Goal: Task Accomplishment & Management: Complete application form

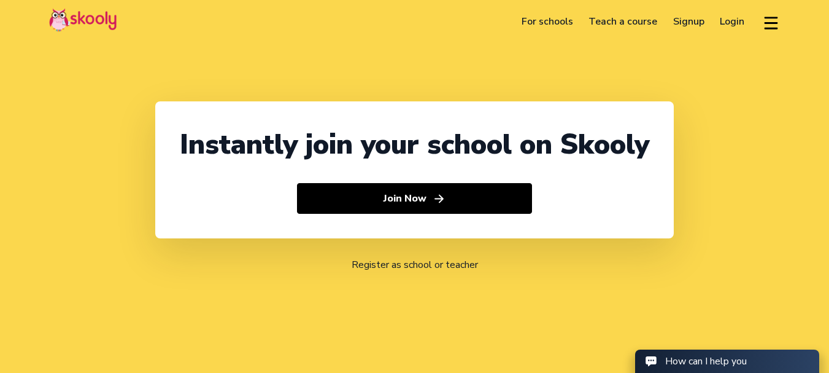
click at [724, 21] on link "Login" at bounding box center [733, 22] width 41 height 20
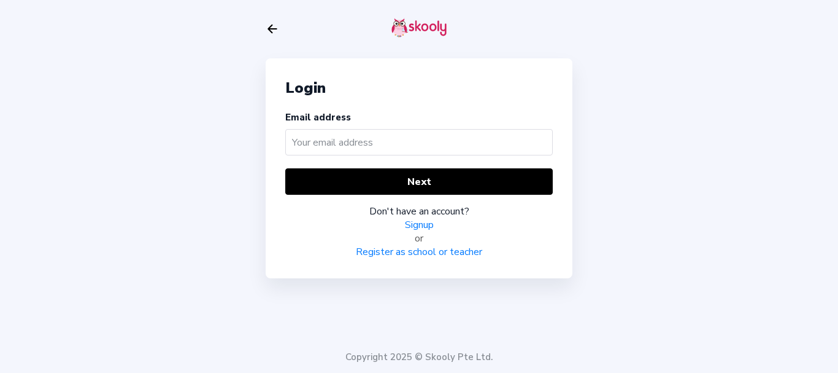
click at [419, 224] on link "Signup" at bounding box center [419, 225] width 29 height 14
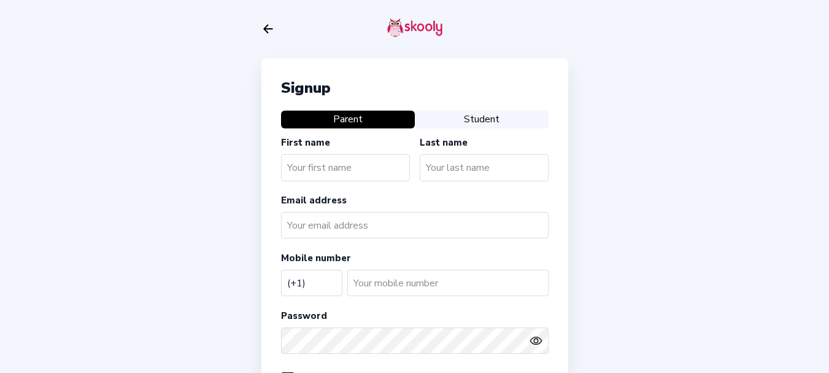
select select "US"
click at [263, 26] on icon "Arrow Back" at bounding box center [268, 29] width 14 height 14
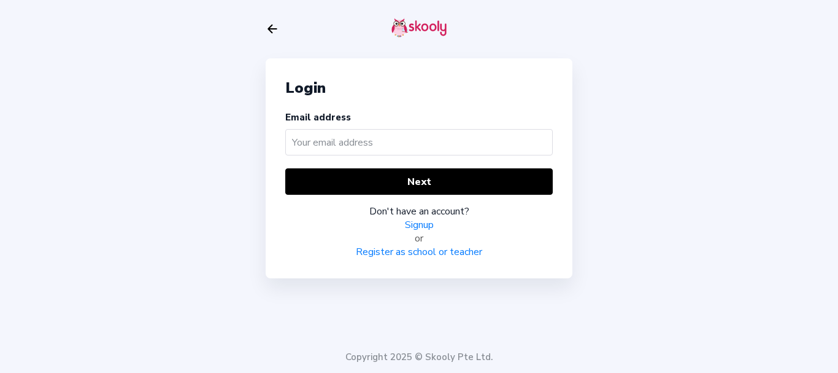
click at [407, 252] on link "Register as school or teacher" at bounding box center [419, 252] width 126 height 14
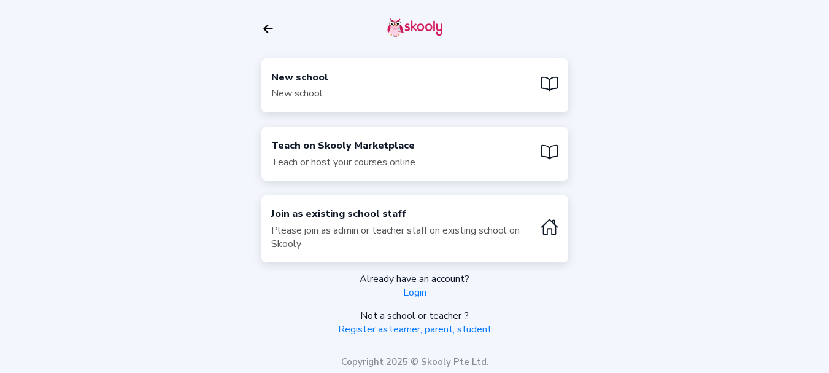
click at [315, 77] on div "New school" at bounding box center [299, 78] width 57 height 14
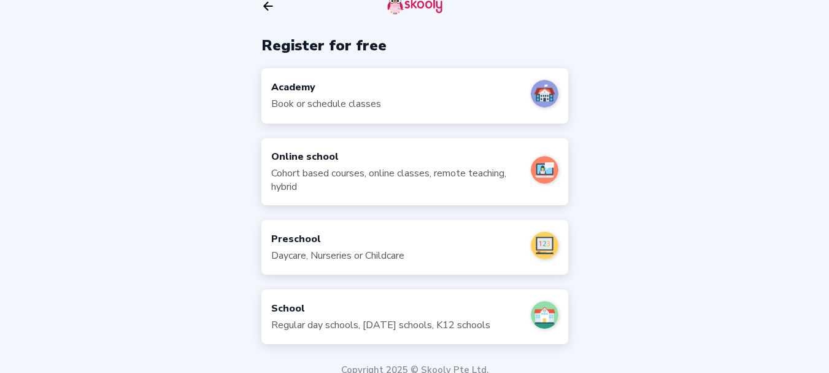
scroll to position [36, 0]
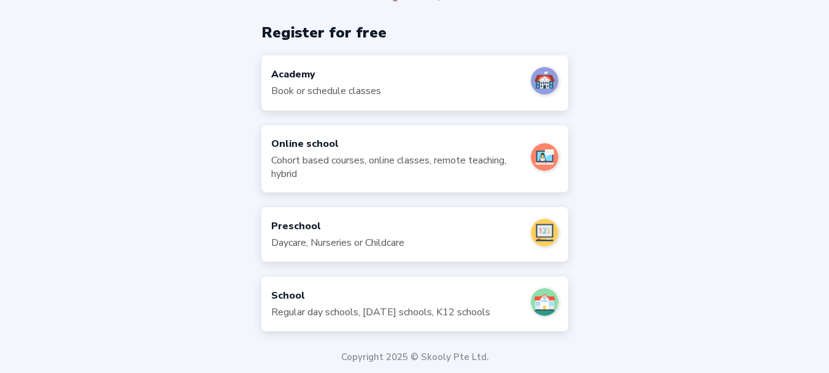
click at [149, 163] on div "Register for free Academy Book or schedule classes Online school Cohort based c…" at bounding box center [414, 168] width 829 height 408
click at [286, 88] on div "Book or schedule classes" at bounding box center [326, 91] width 110 height 14
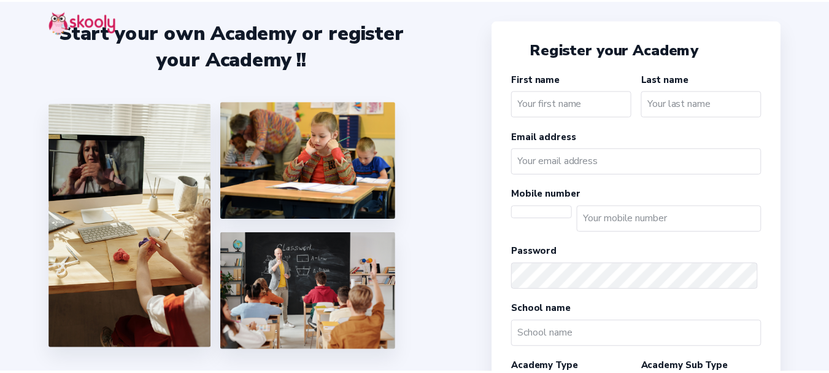
scroll to position [36, 0]
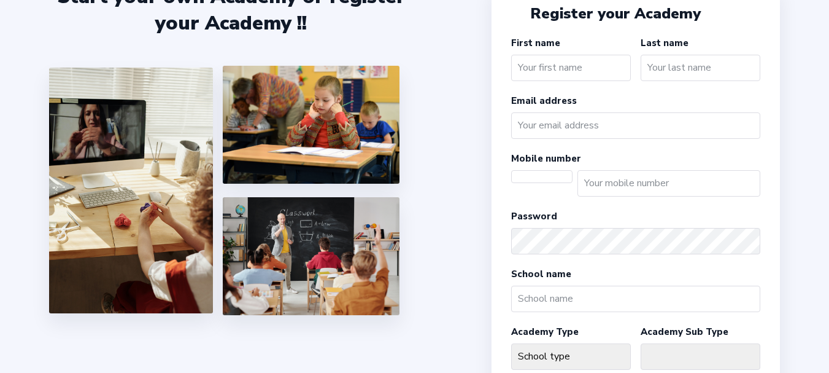
select select "US"
select select "America/New_York"
select select "USD $"
click at [569, 69] on input "text" at bounding box center [571, 68] width 120 height 26
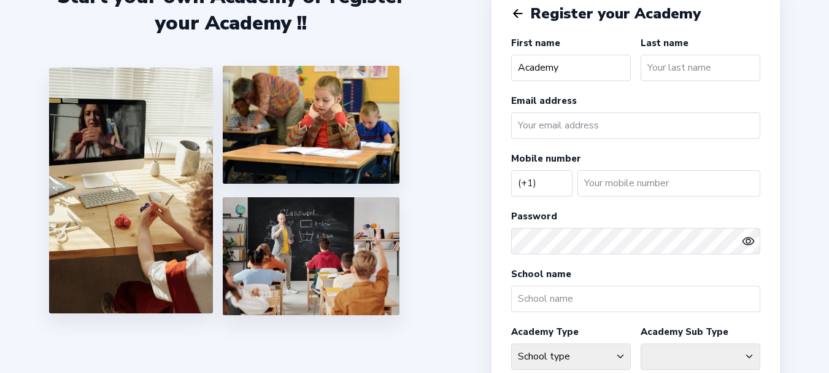
type input "Academy"
type input "001"
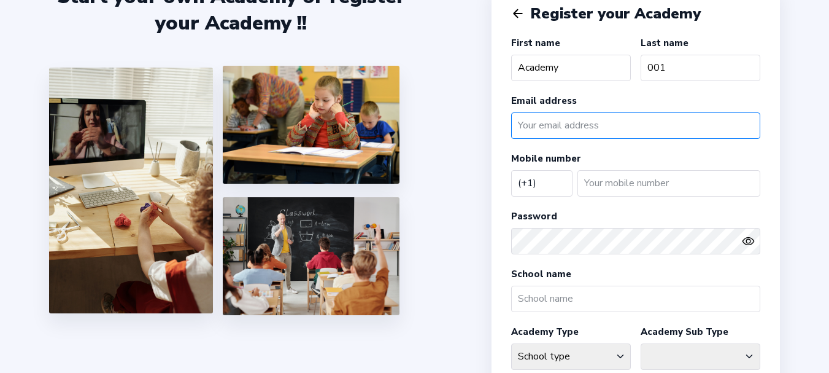
click at [569, 127] on input "email" at bounding box center [635, 125] width 249 height 26
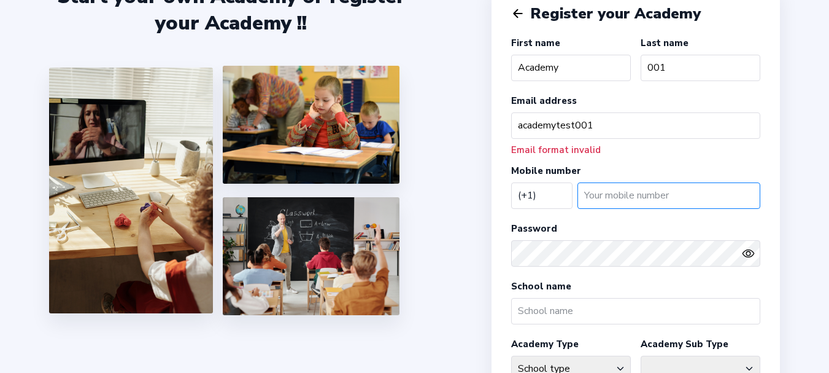
click at [616, 199] on input "number" at bounding box center [669, 195] width 183 height 26
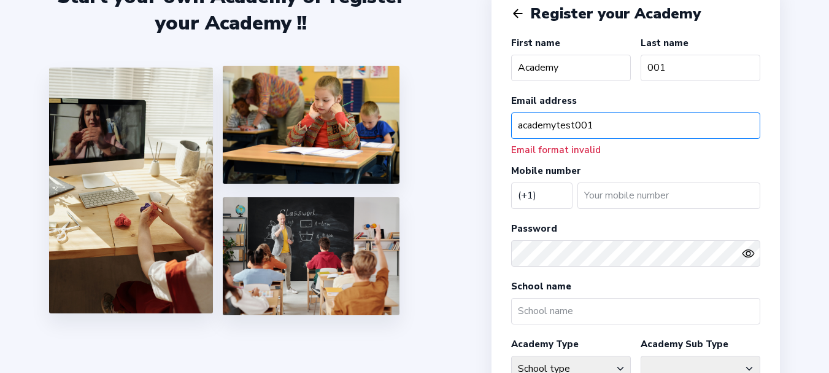
click at [616, 117] on input "academytest001" at bounding box center [635, 125] width 249 height 26
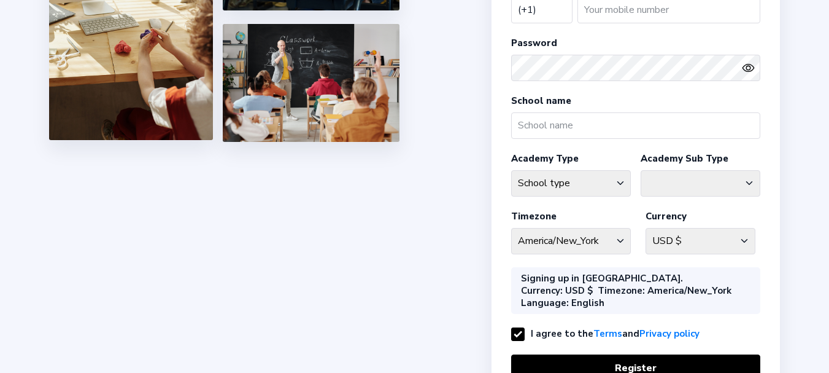
scroll to position [220, 0]
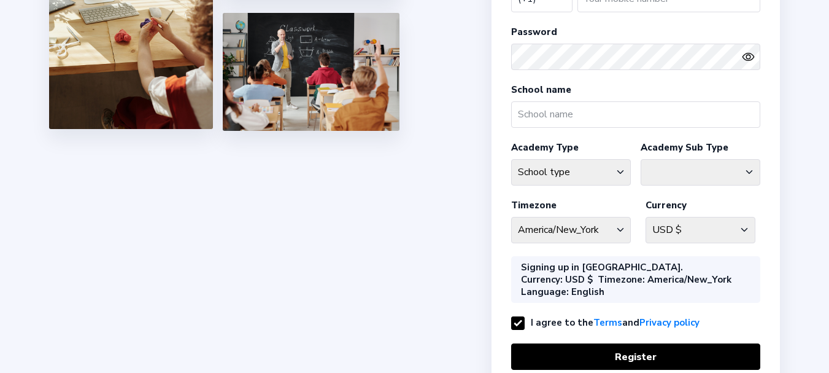
type input "academytest001@mailinator.com"
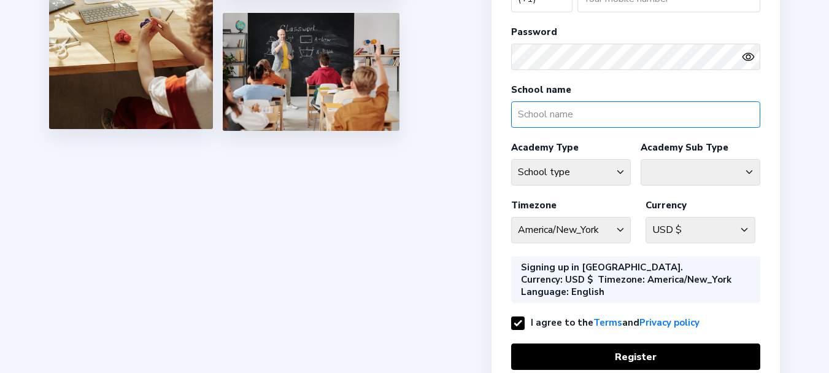
click at [589, 114] on input "text" at bounding box center [635, 114] width 249 height 26
type input "Academy 001"
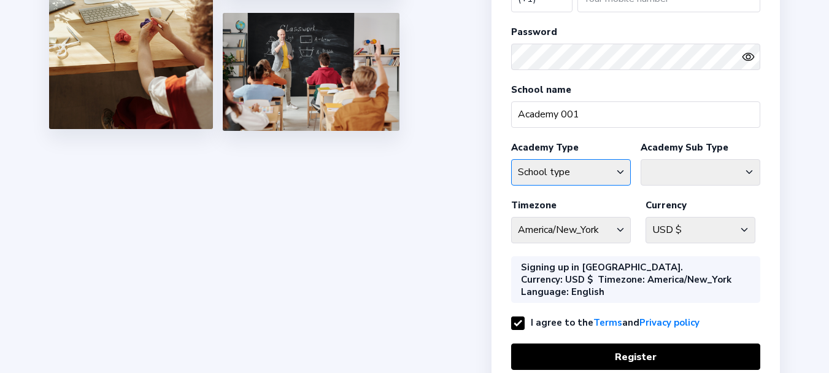
click at [579, 169] on select "School type Academic Afterschool Arts Dance Homeschool Language Martial Arts Mu…" at bounding box center [571, 172] width 120 height 26
select select "M"
click at [511, 159] on select "School type Academic Afterschool Arts Dance Homeschool Language Martial Arts Mu…" at bounding box center [571, 172] width 120 height 26
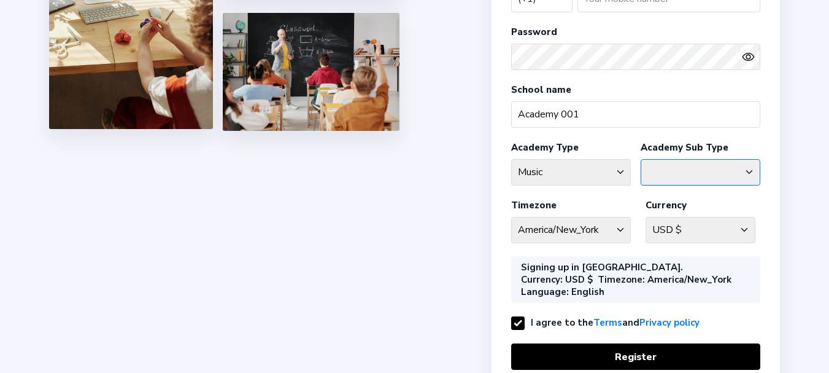
drag, startPoint x: 678, startPoint y: 171, endPoint x: 668, endPoint y: 145, distance: 28.2
click at [678, 171] on select "Classical Drums General Music Guitar Piano Violin" at bounding box center [701, 172] width 120 height 26
select select "DR"
click at [641, 159] on select "Classical Drums General Music Guitar Piano Violin" at bounding box center [701, 172] width 120 height 26
click at [595, 219] on select "America/New_York Afghanistan - Asia/Kabul Albania - Europe/Tirane Algeria - Afr…" at bounding box center [571, 230] width 120 height 26
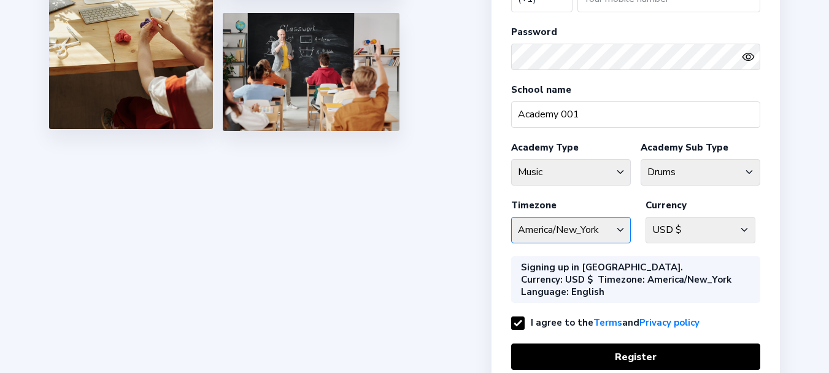
select select "[GEOGRAPHIC_DATA]/[GEOGRAPHIC_DATA]"
click at [511, 217] on select "America/New_York Afghanistan - Asia/Kabul Albania - Europe/Tirane Algeria - Afr…" at bounding box center [571, 230] width 120 height 26
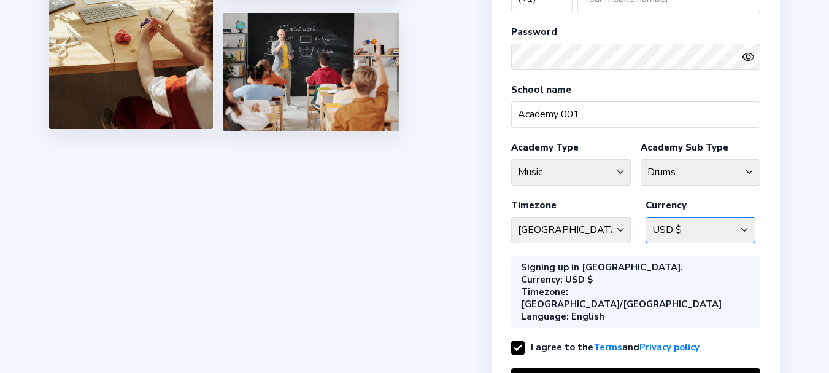
click at [683, 227] on select "USD $ Afghanistan AFN - ؋. Albania ALL - L Algeria DZD - دج AmericanSamoa USD -…" at bounding box center [701, 230] width 110 height 26
select select "INR ₹"
click at [646, 217] on select "USD $ Afghanistan AFN - ؋. Albania ALL - L Algeria DZD - دج AmericanSamoa USD -…" at bounding box center [701, 230] width 110 height 26
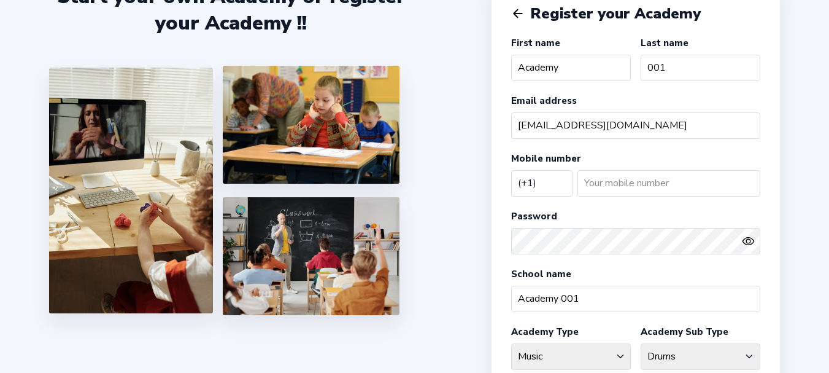
click at [549, 188] on select "Afghanistan (+93) Albania (+355) Algeria (+213) AmericanSamoa (+1684) Andorra (…" at bounding box center [541, 182] width 61 height 25
select select "IN"
click at [511, 170] on select "Afghanistan (+93) Albania (+355) Algeria (+213) AmericanSamoa (+1684) Andorra (…" at bounding box center [541, 182] width 61 height 25
click at [491, 180] on div "Start your own Academy or register your Academy !!" at bounding box center [270, 150] width 443 height 373
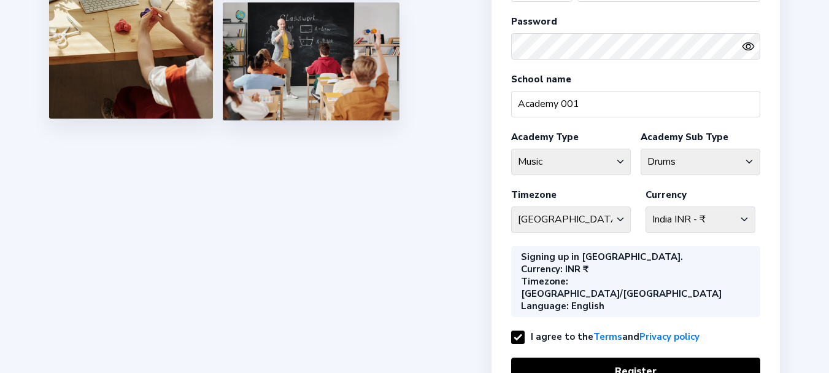
scroll to position [303, 0]
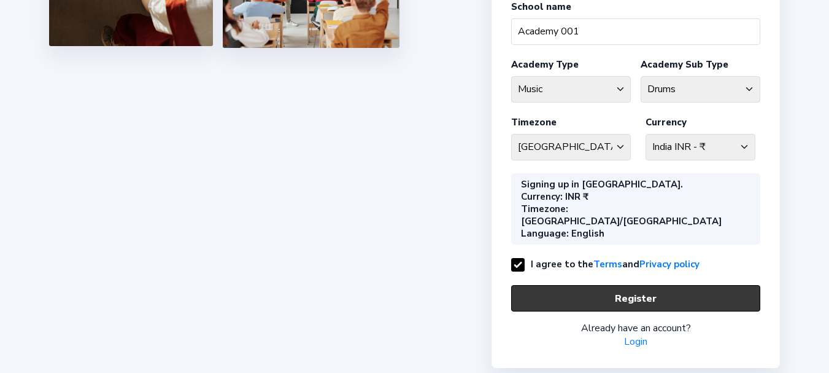
click at [624, 285] on button "Register" at bounding box center [635, 298] width 249 height 26
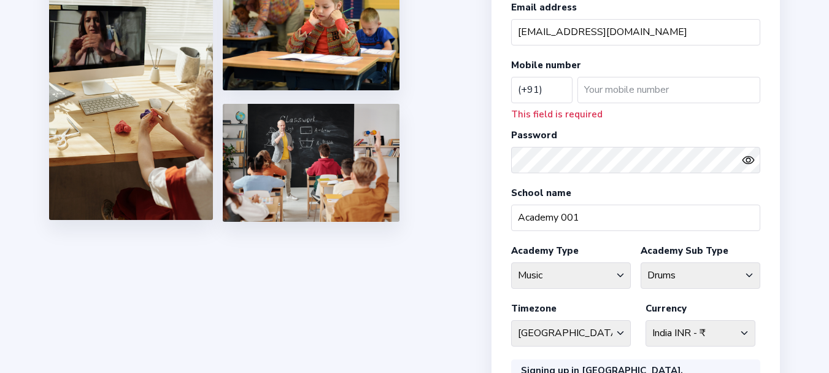
scroll to position [118, 0]
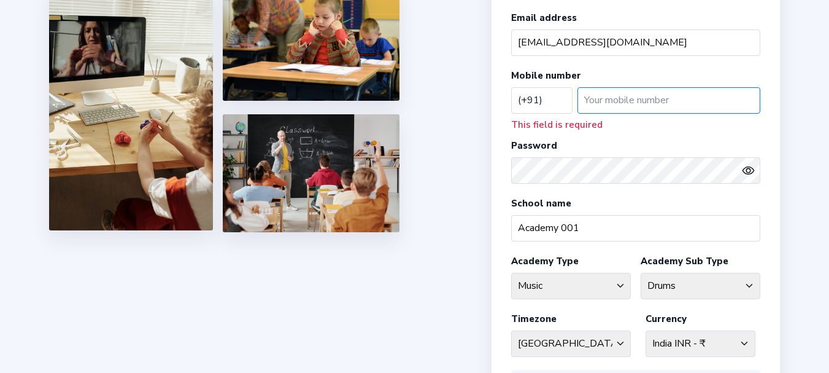
click at [608, 101] on input "number" at bounding box center [669, 100] width 183 height 26
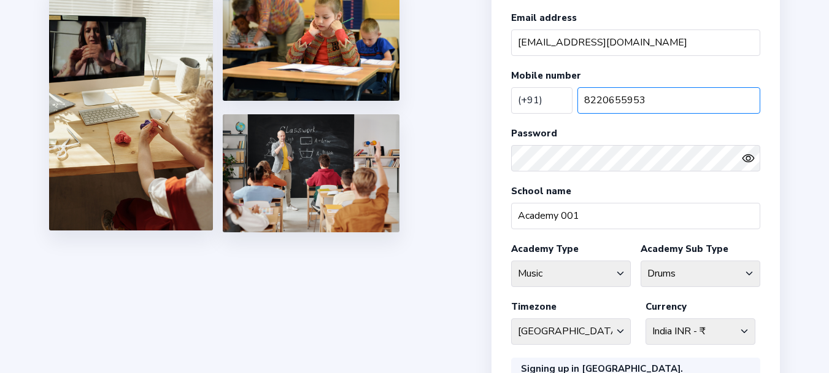
type input "8220655953"
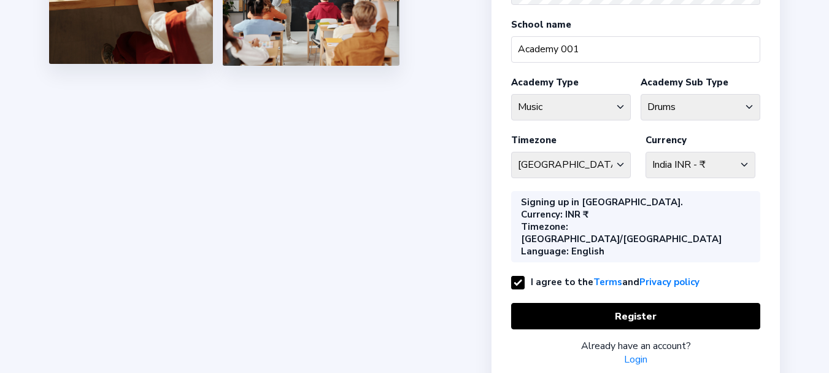
scroll to position [303, 0]
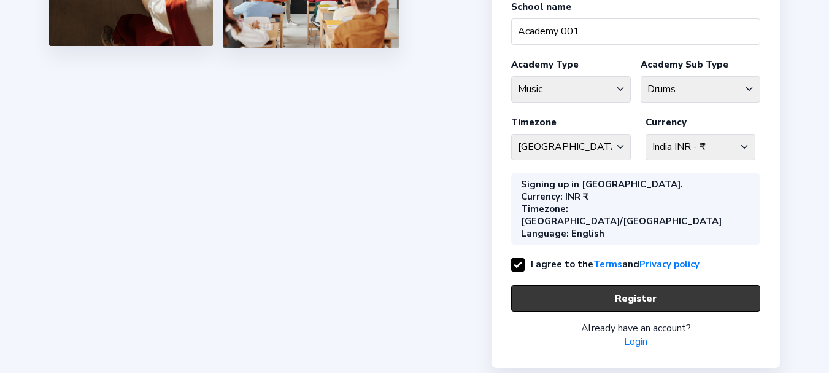
click at [619, 285] on button "Register" at bounding box center [635, 298] width 249 height 26
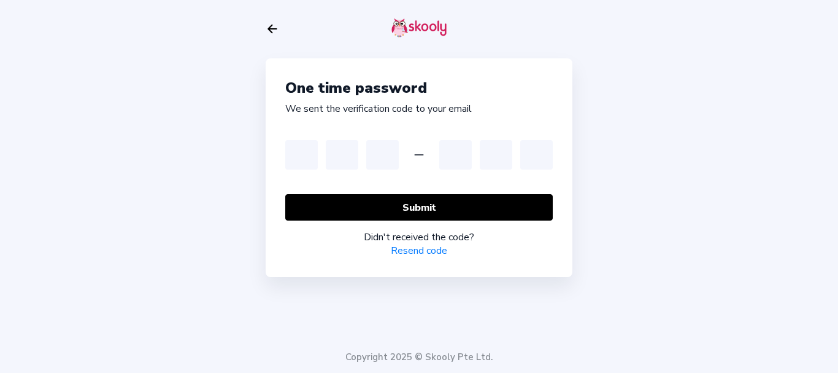
click at [270, 30] on icon "arrow back outline" at bounding box center [272, 29] width 9 height 8
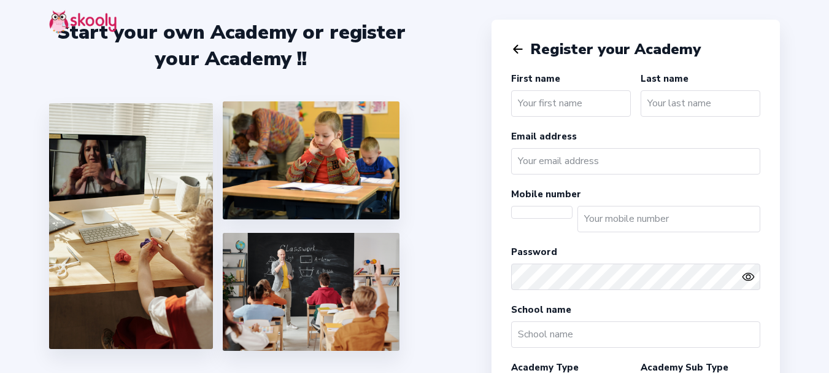
select select
click at [544, 98] on input "text" at bounding box center [571, 103] width 120 height 26
select select "America/New_York"
select select "USD $"
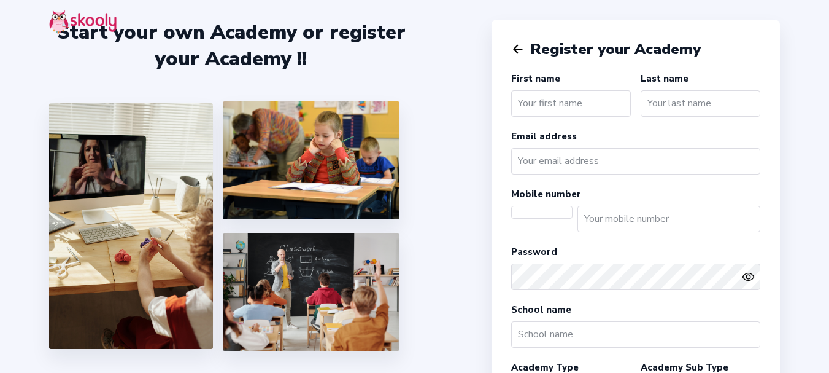
select select "US"
type input "Academy"
type input "001"
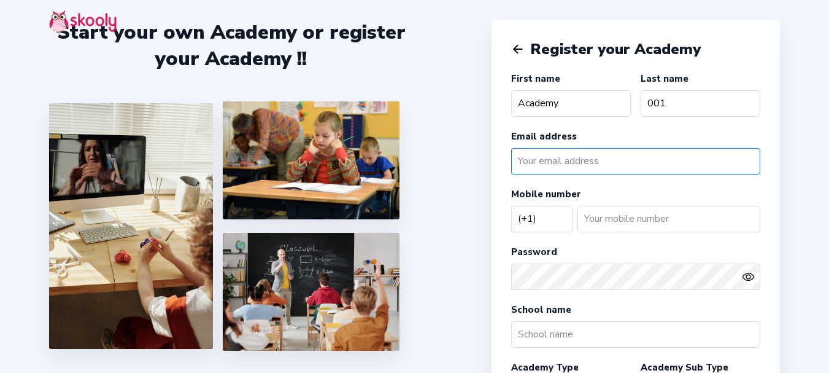
click at [562, 157] on input "email" at bounding box center [635, 161] width 249 height 26
type input "academytest001@mailinator.com"
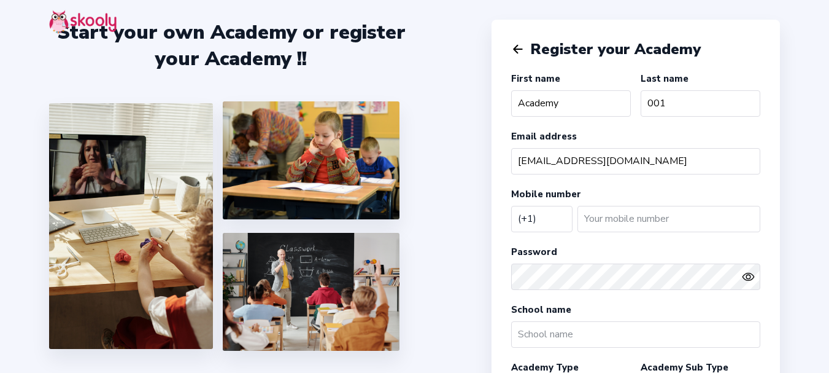
click at [556, 219] on select "Afghanistan (+93) Albania (+355) Algeria (+213) AmericanSamoa (+1684) Andorra (…" at bounding box center [541, 218] width 61 height 25
select select "IN"
click at [511, 206] on select "Afghanistan (+93) Albania (+355) Algeria (+213) AmericanSamoa (+1684) Andorra (…" at bounding box center [541, 218] width 61 height 25
select select "Asia/Kolkata"
select select "INR ₹"
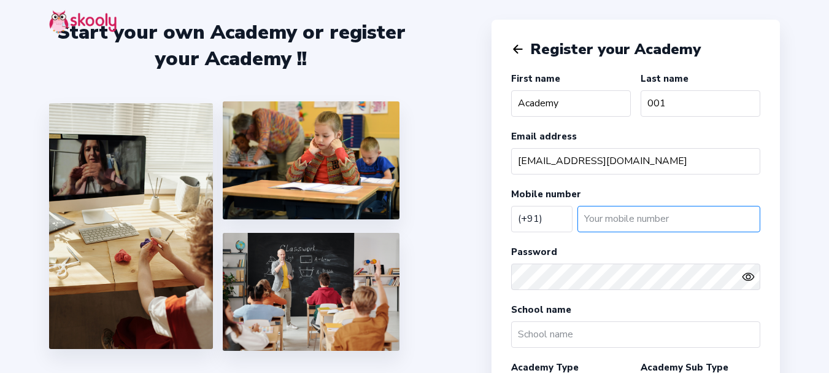
click at [606, 221] on input "number" at bounding box center [669, 219] width 183 height 26
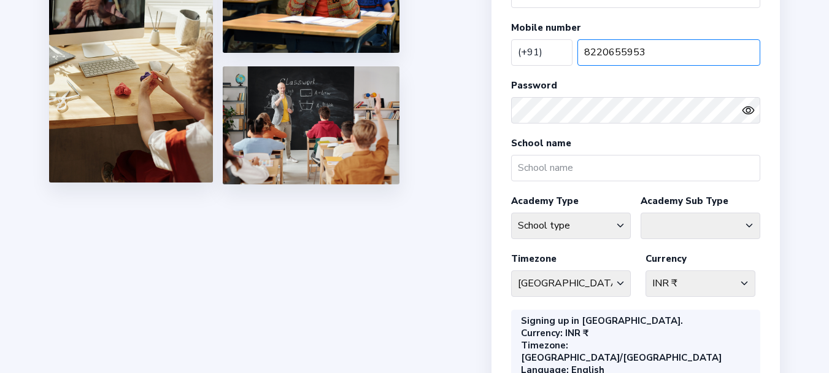
scroll to position [184, 0]
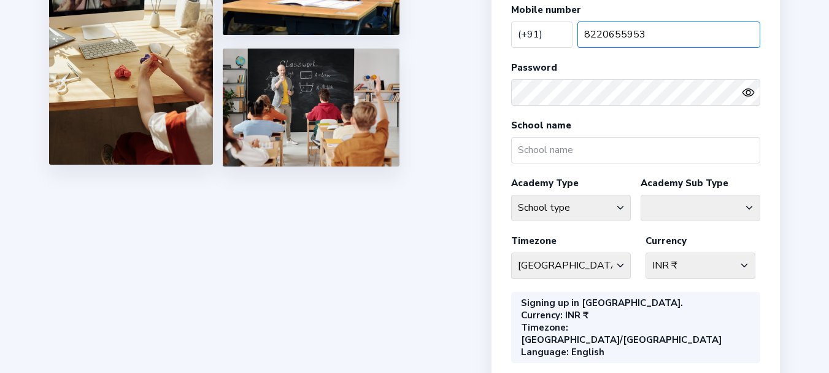
type input "8220655953"
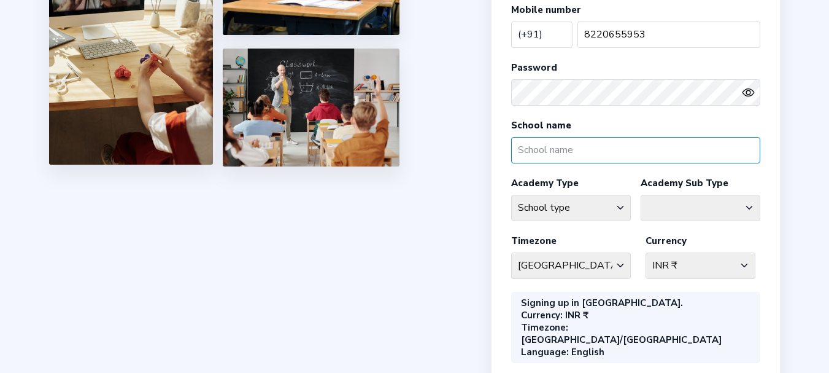
click at [565, 150] on input "text" at bounding box center [635, 150] width 249 height 26
type input "S"
type input "Academy001"
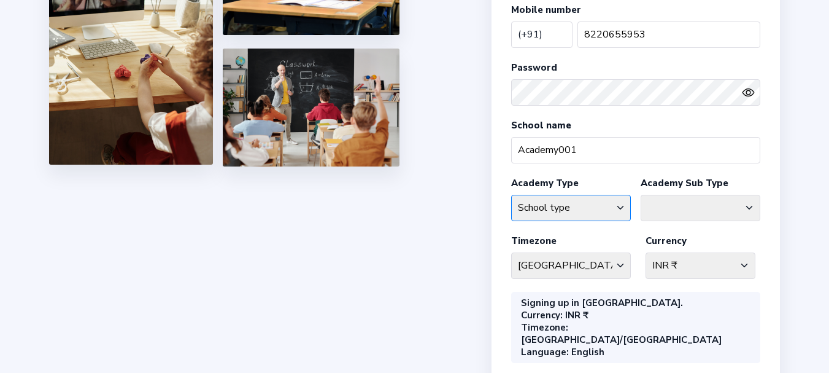
click at [528, 203] on select "School type Academic Afterschool Arts Dance Homeschool Language Martial Arts Mu…" at bounding box center [571, 208] width 120 height 26
select select "AH"
click at [511, 195] on select "School type Academic Afterschool Arts Dance Homeschool Language Martial Arts Mu…" at bounding box center [571, 208] width 120 height 26
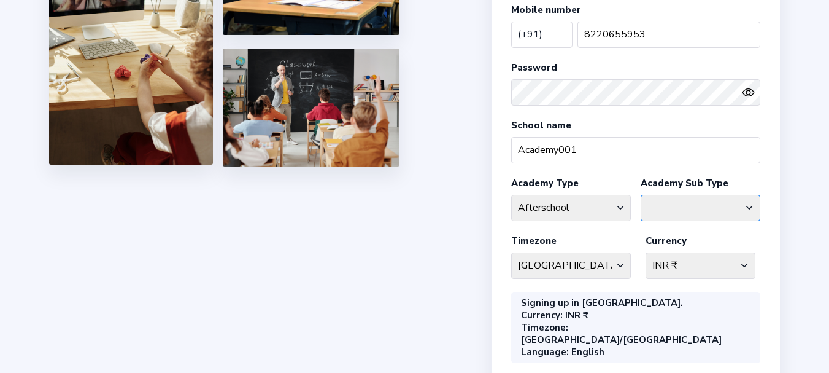
click at [666, 204] on select "Afterschool Homeschool" at bounding box center [701, 208] width 120 height 26
select select "AS"
click at [641, 195] on select "Afterschool Homeschool" at bounding box center [701, 208] width 120 height 26
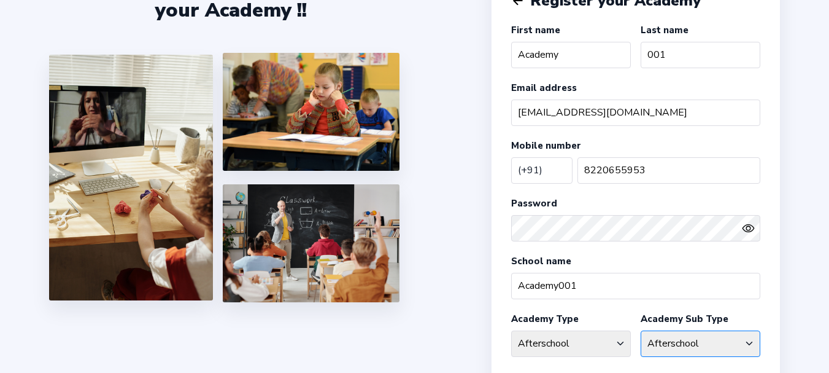
scroll to position [32, 0]
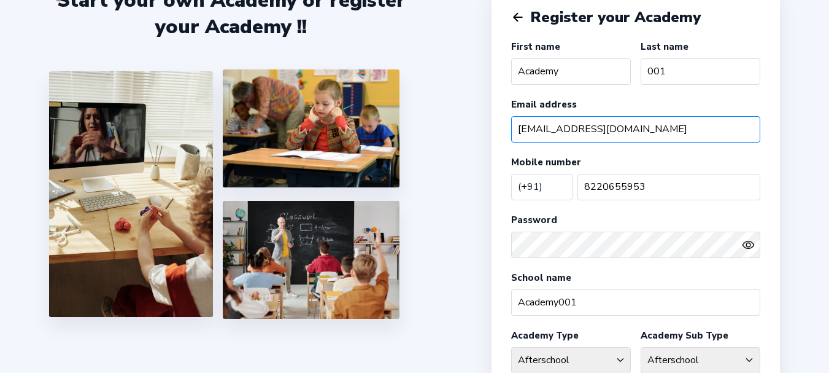
click at [646, 126] on input "[EMAIL_ADDRESS][DOMAIN_NAME]" at bounding box center [635, 129] width 249 height 26
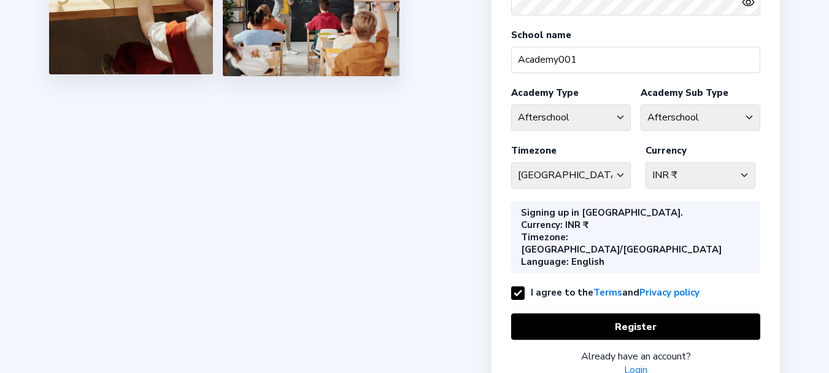
scroll to position [303, 0]
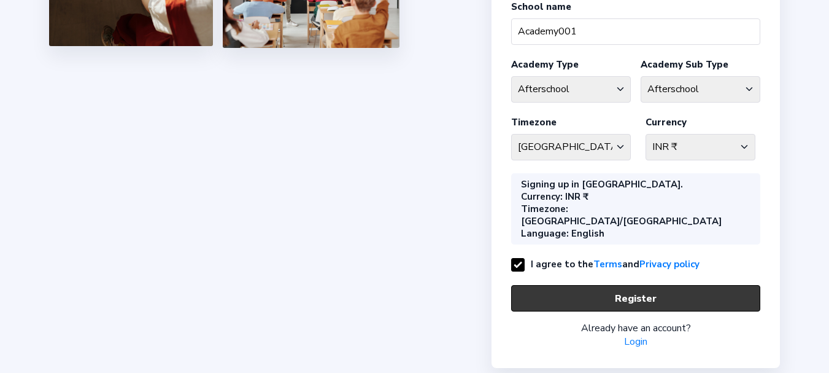
click at [608, 285] on button "Register" at bounding box center [635, 298] width 249 height 26
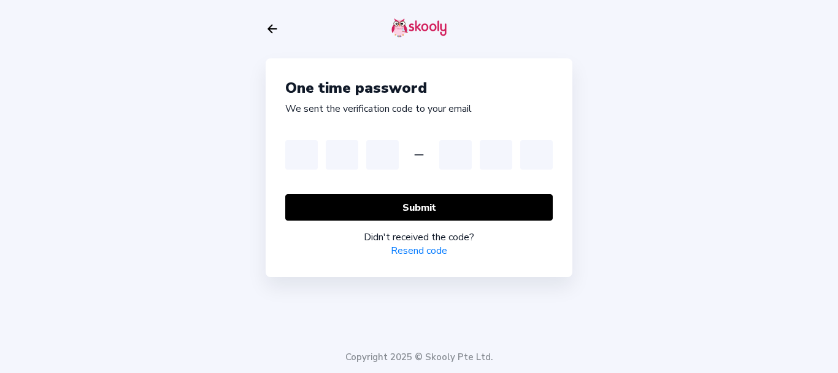
click at [405, 250] on link "Resend code" at bounding box center [419, 251] width 56 height 14
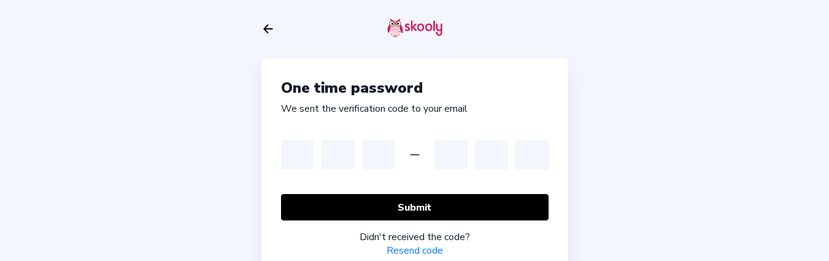
scroll to position [58, 0]
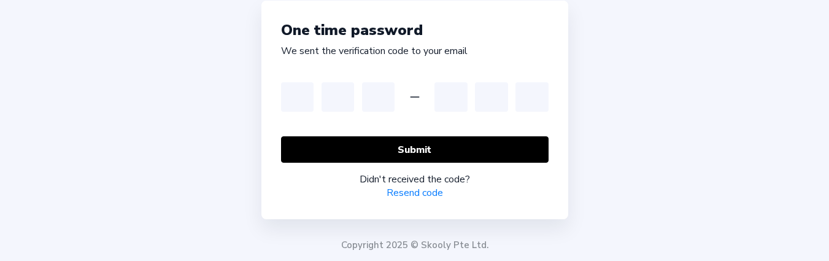
click at [397, 194] on link "Resend code" at bounding box center [415, 193] width 56 height 14
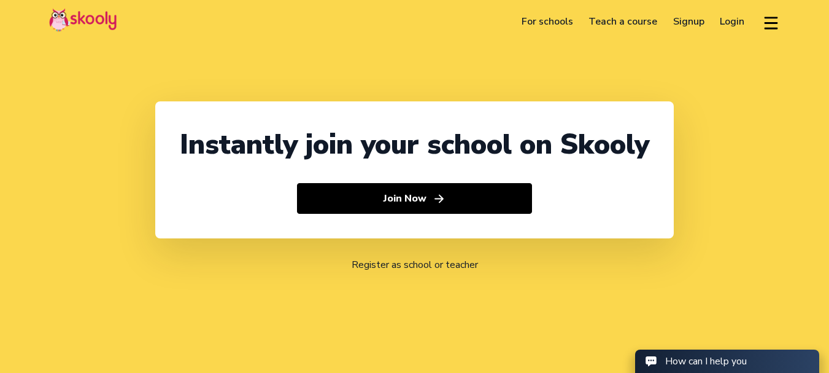
select select "1"
select select "[GEOGRAPHIC_DATA]"
select select "America/New_York"
click at [729, 23] on link "Login" at bounding box center [733, 22] width 41 height 20
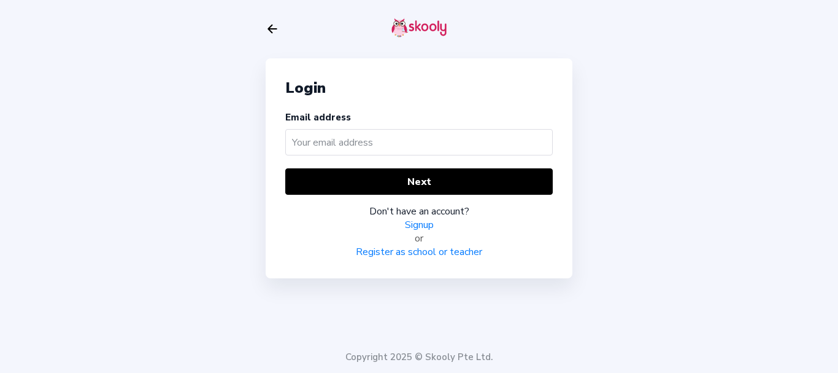
click at [420, 252] on link "Register as school or teacher" at bounding box center [419, 252] width 126 height 14
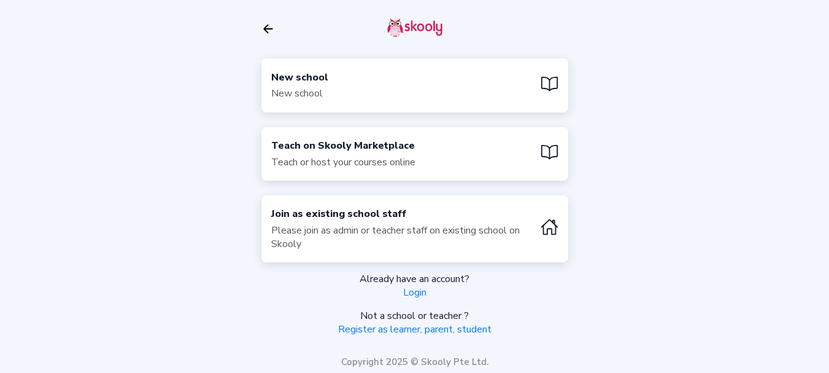
click at [349, 89] on div "New school New school" at bounding box center [414, 84] width 307 height 53
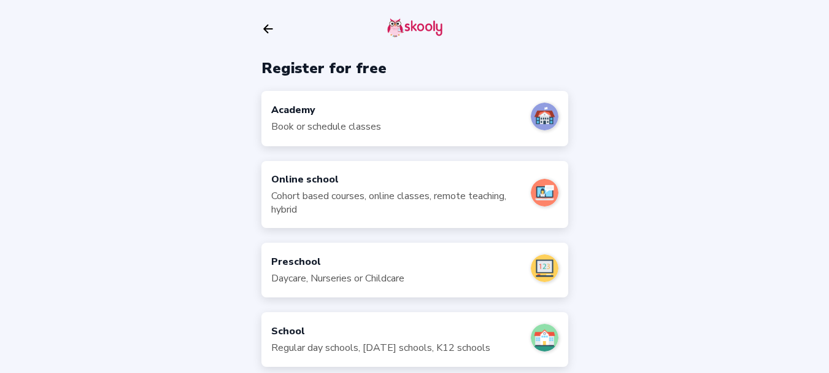
click at [352, 109] on div "Academy" at bounding box center [326, 110] width 110 height 14
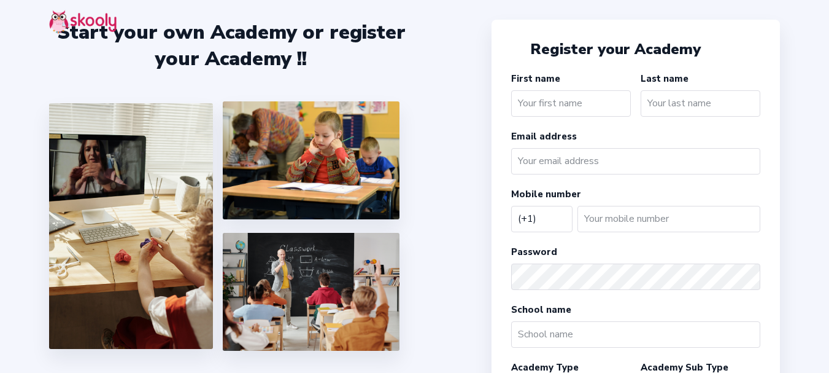
select select "US"
type input "Academy"
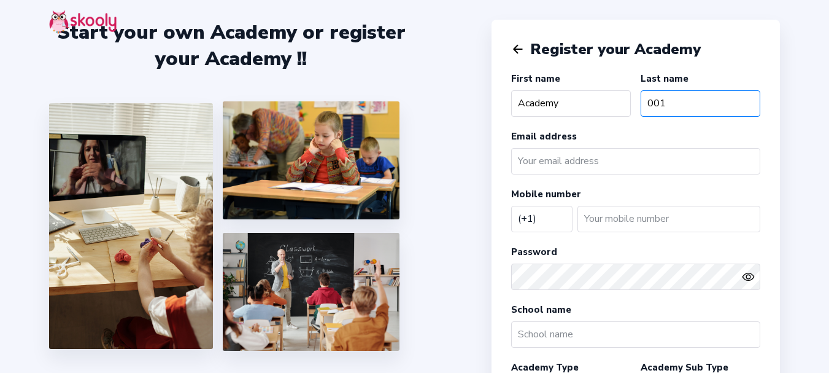
type input "001"
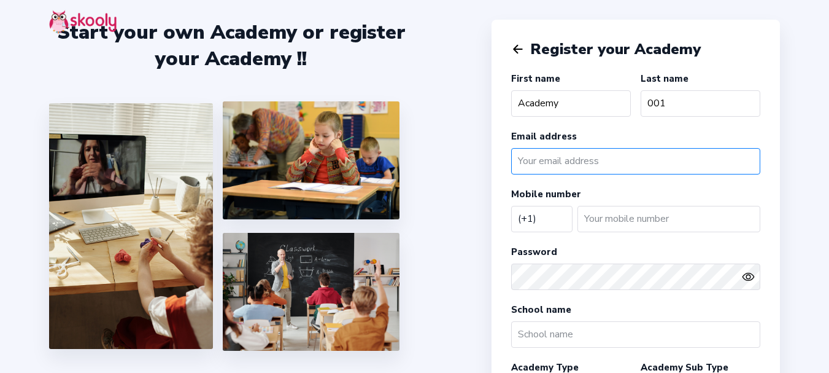
click at [567, 163] on input "email" at bounding box center [635, 161] width 249 height 26
type input "academytest001@mailinator.com"
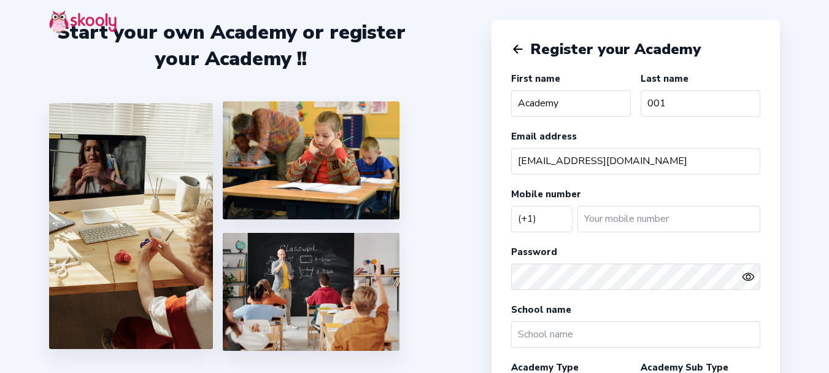
click at [549, 219] on select "Afghanistan (+93) Albania (+355) Algeria (+213) AmericanSamoa (+1684) Andorra (…" at bounding box center [541, 218] width 61 height 25
select select "IN"
click at [511, 206] on select "Afghanistan (+93) Albania (+355) Algeria (+213) AmericanSamoa (+1684) Andorra (…" at bounding box center [541, 218] width 61 height 25
select select "[GEOGRAPHIC_DATA]/[GEOGRAPHIC_DATA]"
select select "INR ₹"
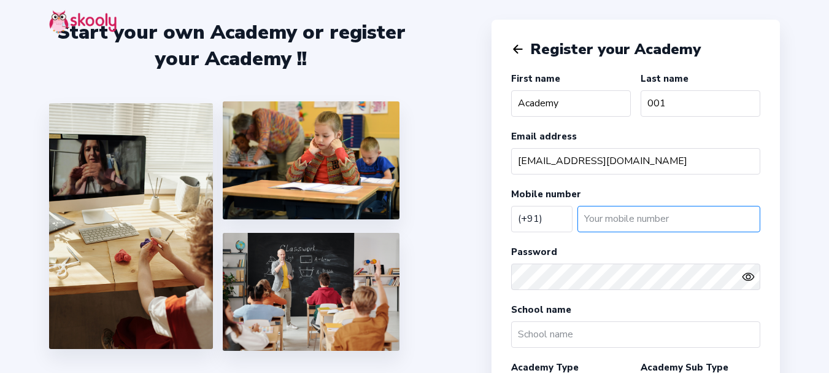
click at [613, 212] on input "number" at bounding box center [669, 219] width 183 height 26
type input "8220655953"
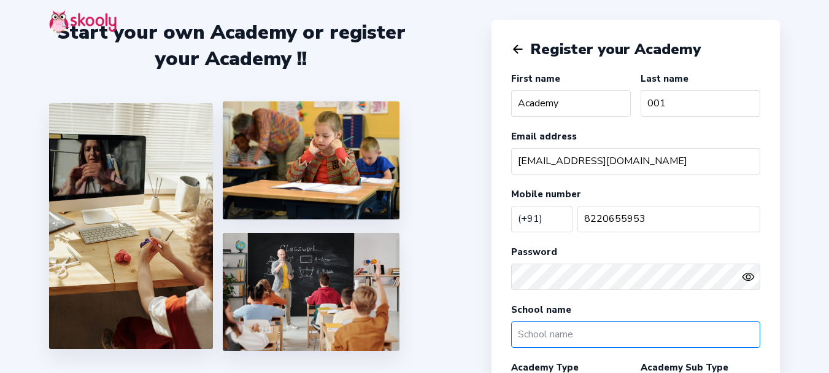
click at [597, 336] on input "text" at bounding box center [635, 334] width 249 height 26
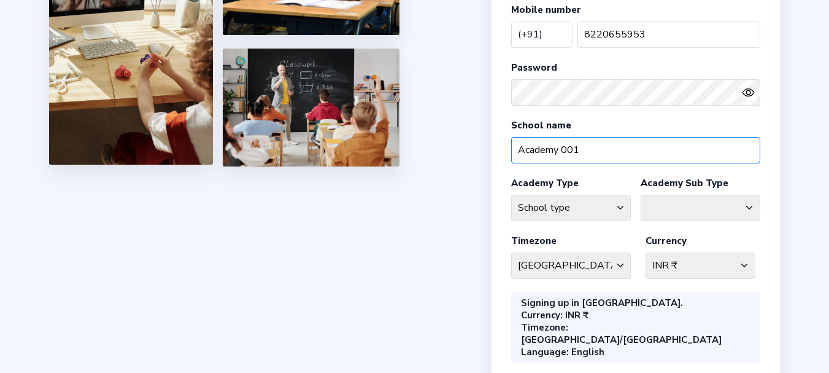
type input "Academy 001"
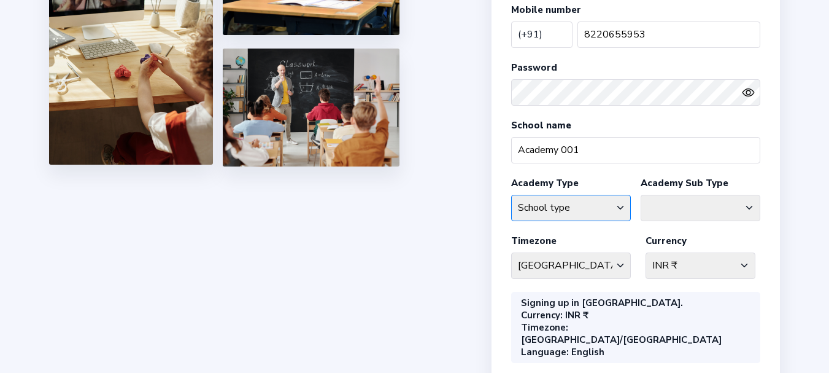
click at [582, 200] on select "School type Academic Afterschool Arts Dance Homeschool Language Martial Arts Mu…" at bounding box center [571, 208] width 120 height 26
select select "AH"
click at [511, 195] on select "School type Academic Afterschool Arts Dance Homeschool Language Martial Arts Mu…" at bounding box center [571, 208] width 120 height 26
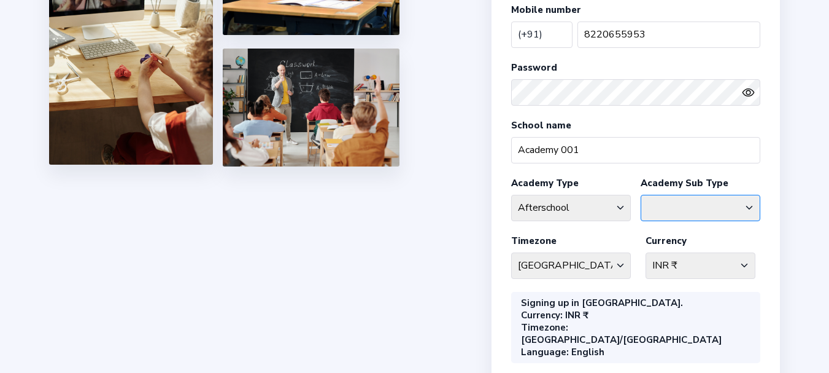
drag, startPoint x: 691, startPoint y: 212, endPoint x: 683, endPoint y: 193, distance: 21.0
click at [691, 212] on select "Afterschool Homeschool" at bounding box center [701, 208] width 120 height 26
click at [673, 176] on div "Academy Sub Type Afterschool Homeschool" at bounding box center [698, 201] width 125 height 50
click at [673, 208] on select "Afterschool Homeschool" at bounding box center [701, 208] width 120 height 26
click at [675, 214] on select "Afterschool Homeschool" at bounding box center [701, 208] width 120 height 26
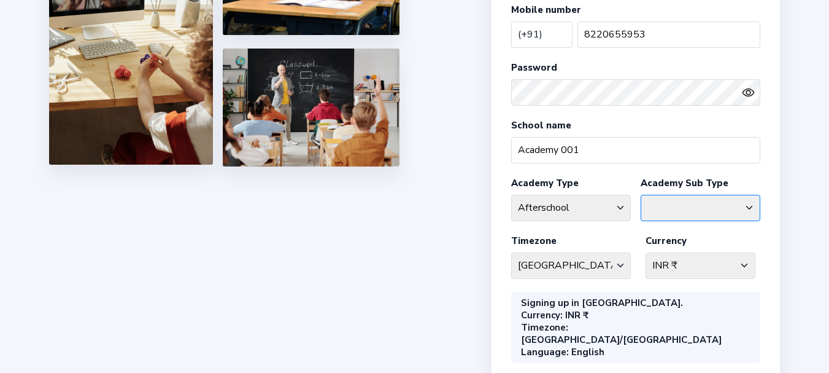
select select "AS"
click at [641, 195] on select "Afterschool Homeschool" at bounding box center [701, 208] width 120 height 26
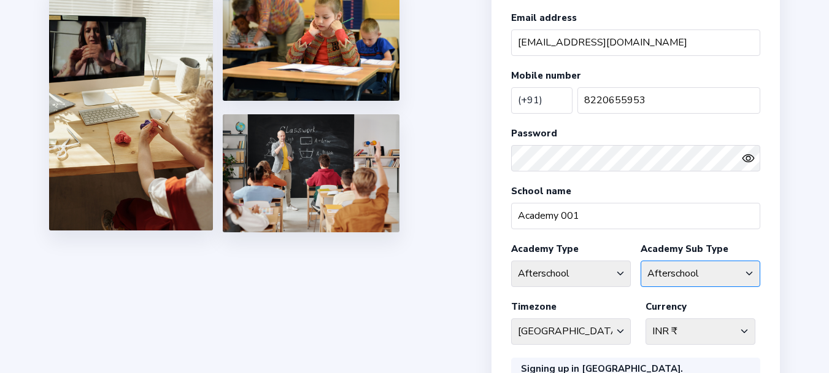
scroll to position [303, 0]
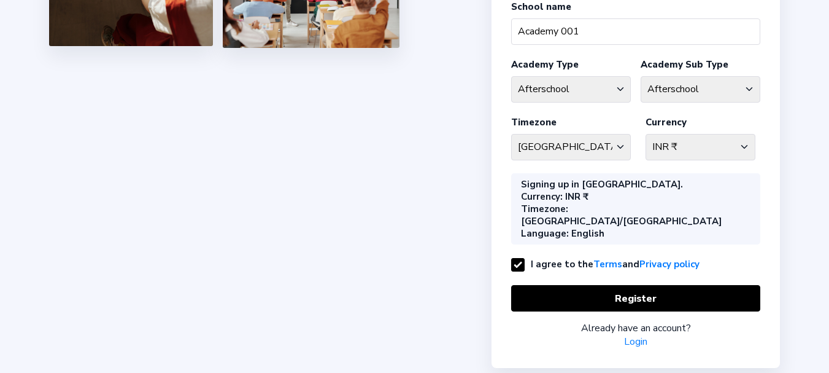
click at [389, 202] on div "Start your own Academy or register your Academy !! Register your Academy First …" at bounding box center [414, 53] width 829 height 712
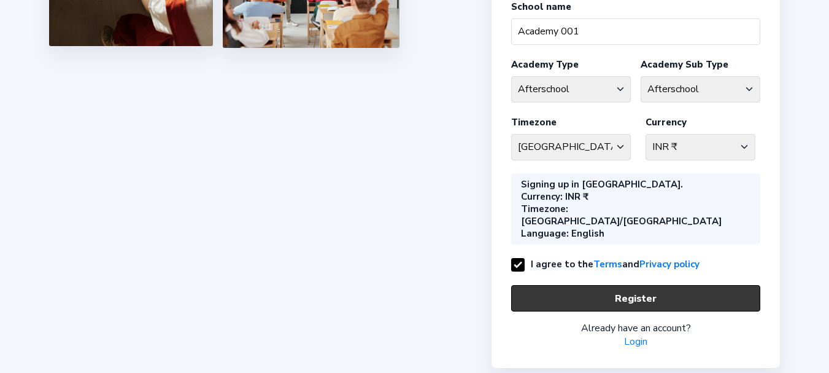
click at [588, 285] on button "Register" at bounding box center [635, 298] width 249 height 26
